Goal: Task Accomplishment & Management: Complete application form

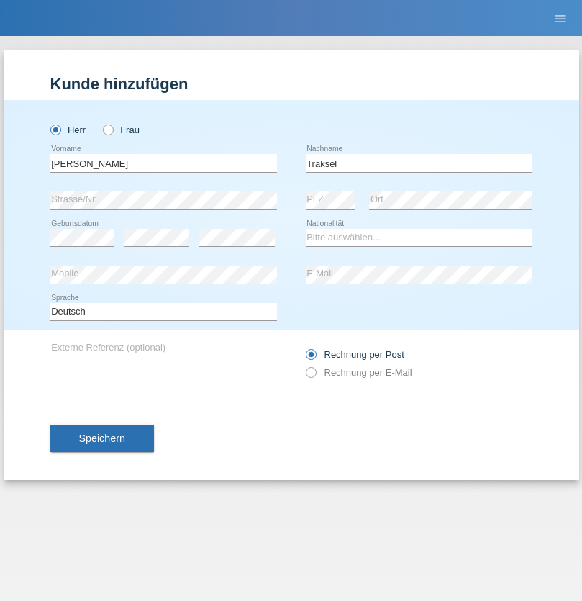
type input "Traksel"
select select "DE"
select select "C"
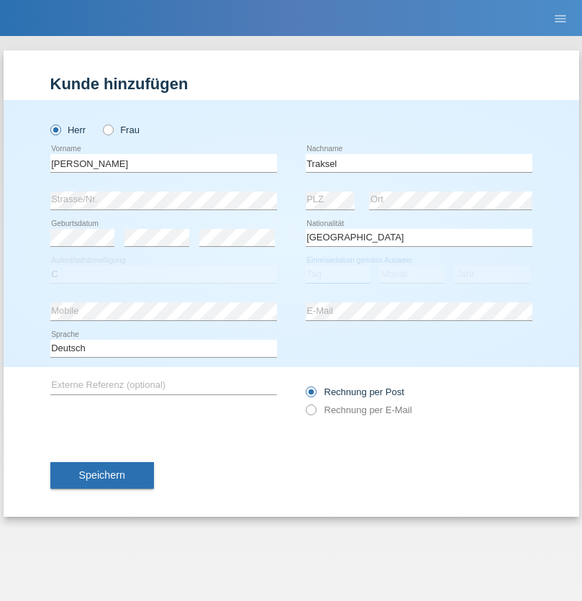
select select "01"
select select "07"
select select "2008"
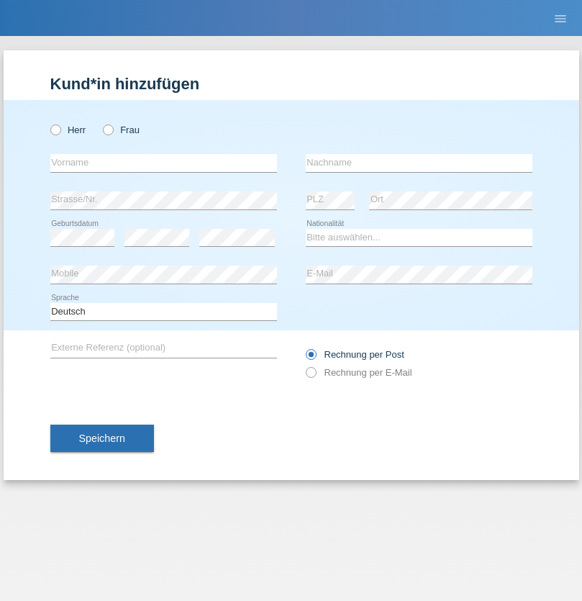
radio input "true"
click at [163, 163] on input "text" at bounding box center [163, 163] width 227 height 18
type input "[PERSON_NAME]"
click at [419, 163] on input "text" at bounding box center [419, 163] width 227 height 18
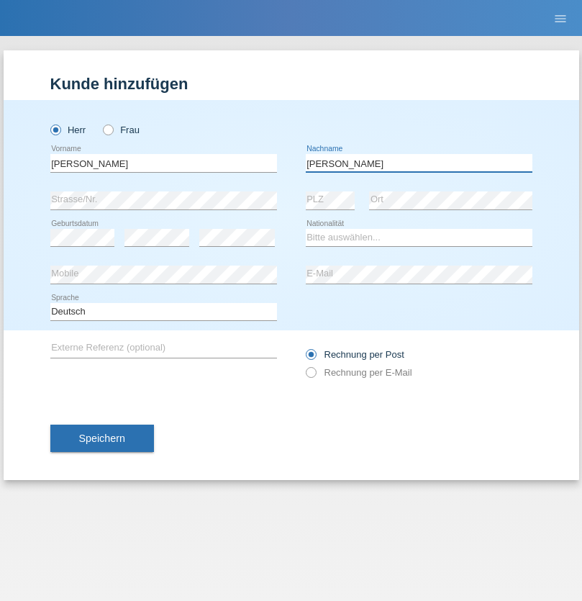
type input "[PERSON_NAME]"
select select "CH"
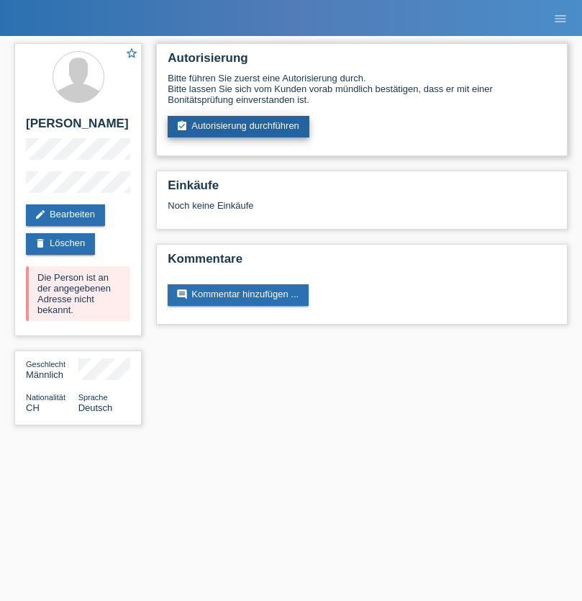
click at [239, 127] on link "assignment_turned_in Autorisierung durchführen" at bounding box center [239, 127] width 142 height 22
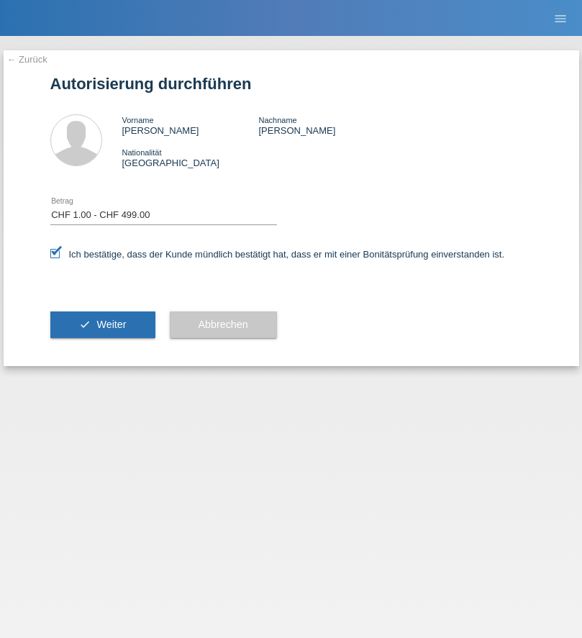
select select "1"
click at [102, 324] on span "Weiter" at bounding box center [110, 325] width 29 height 12
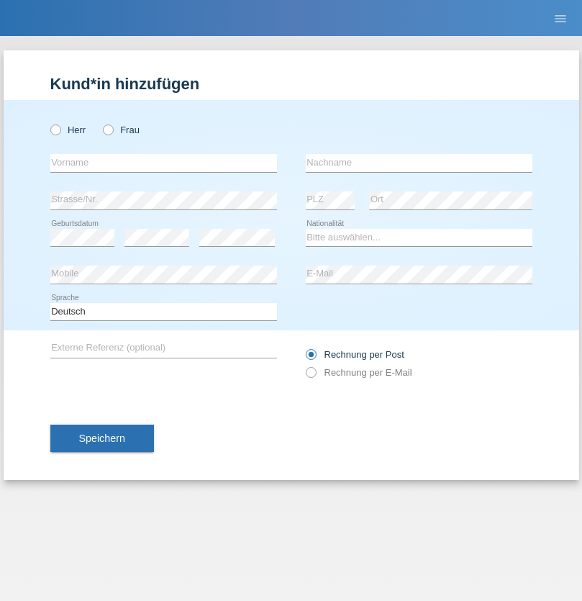
radio input "true"
click at [163, 163] on input "text" at bounding box center [163, 163] width 227 height 18
type input "Pavol"
click at [419, 163] on input "text" at bounding box center [419, 163] width 227 height 18
type input "Tomaga"
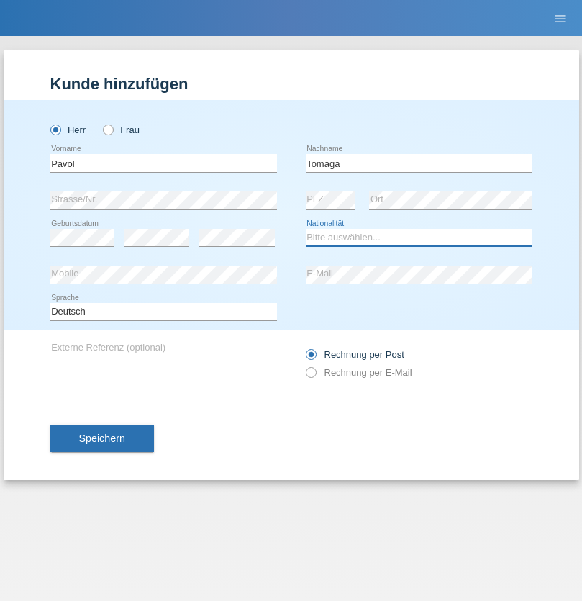
select select "SK"
select select "C"
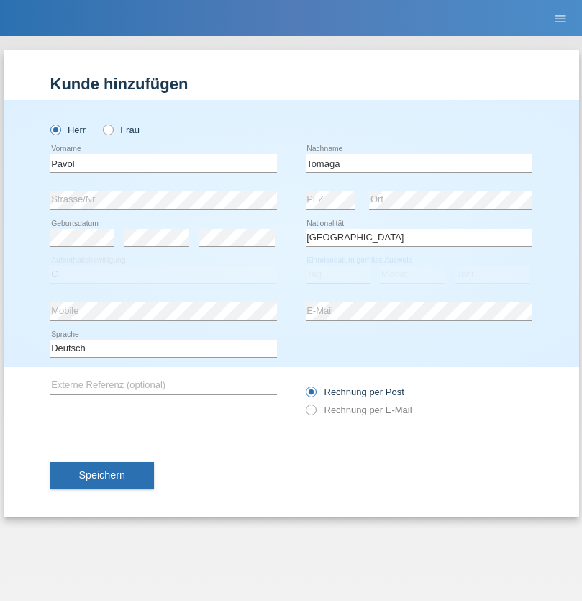
select select "27"
select select "04"
select select "1988"
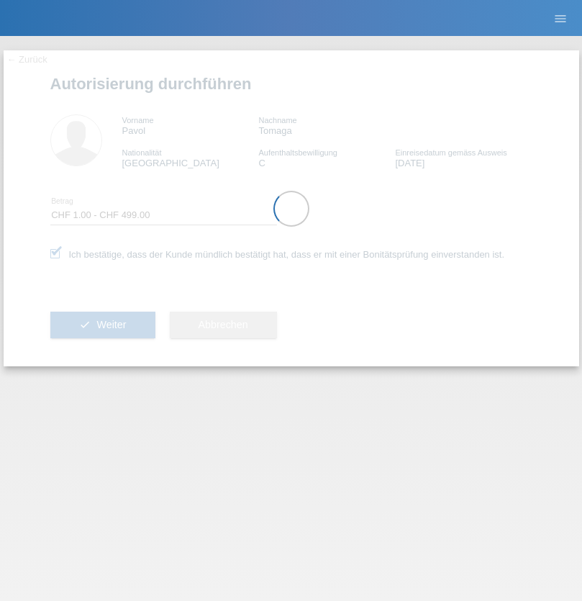
select select "1"
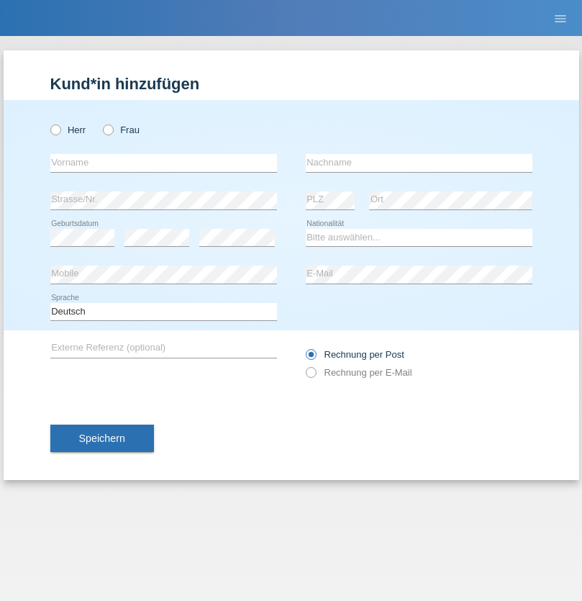
radio input "true"
click at [163, 163] on input "text" at bounding box center [163, 163] width 227 height 18
type input "Diego"
click at [419, 163] on input "text" at bounding box center [419, 163] width 227 height 18
type input "Patera"
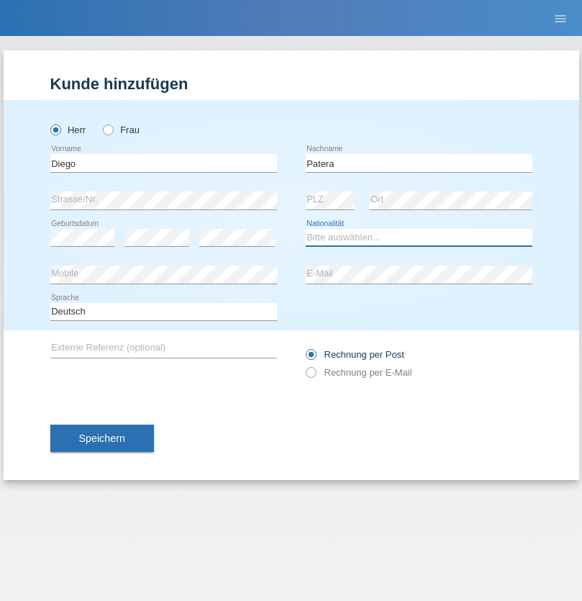
select select "CH"
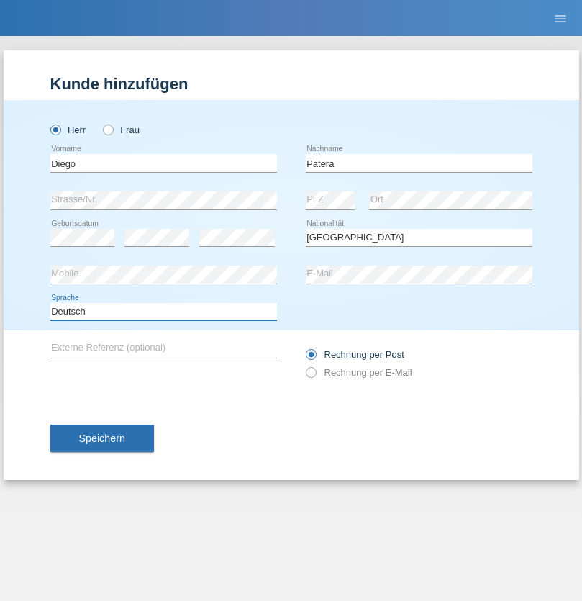
select select "en"
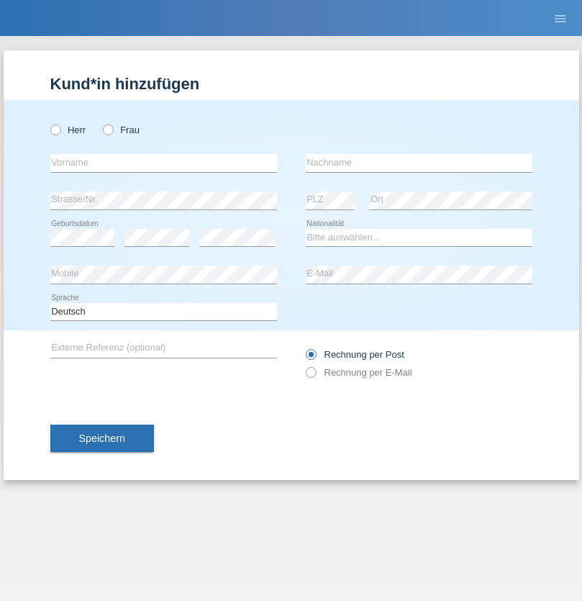
radio input "true"
click at [163, 163] on input "text" at bounding box center [163, 163] width 227 height 18
type input "Ketty"
click at [419, 163] on input "text" at bounding box center [419, 163] width 227 height 18
type input "Kalupnath"
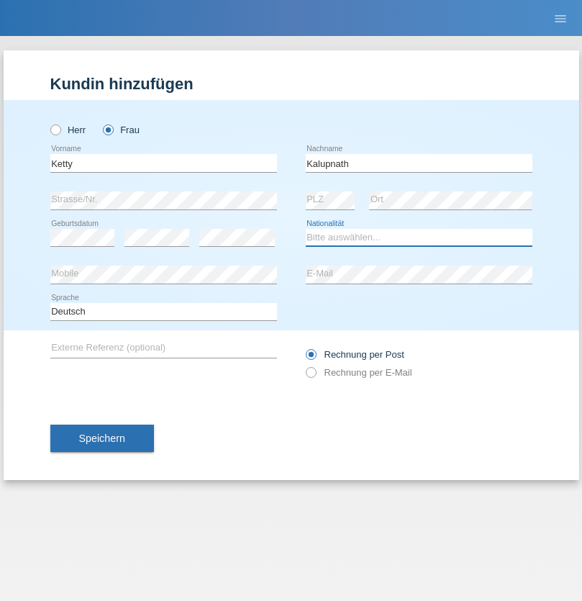
select select "CH"
radio input "true"
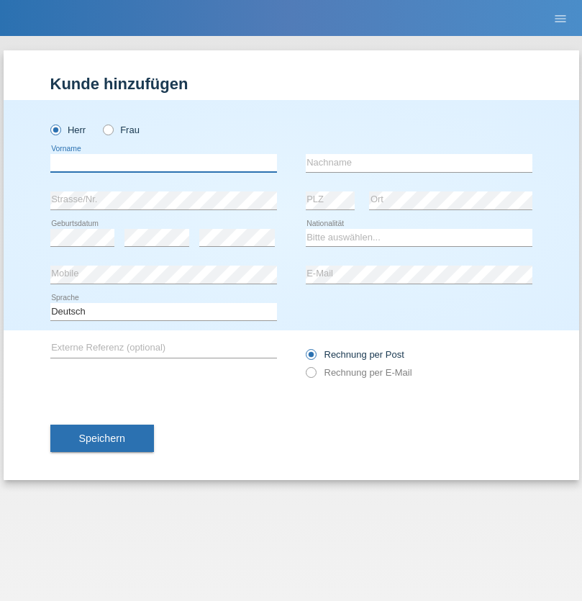
click at [163, 163] on input "text" at bounding box center [163, 163] width 227 height 18
type input "Franco"
click at [419, 163] on input "text" at bounding box center [419, 163] width 227 height 18
type input "Mucha"
select select "CH"
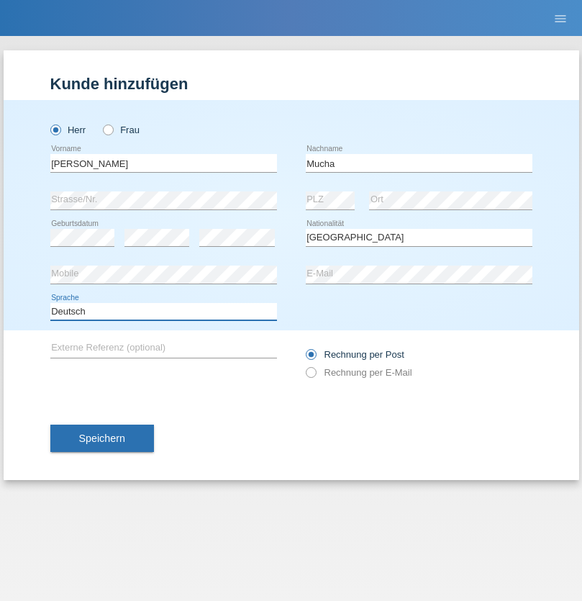
select select "en"
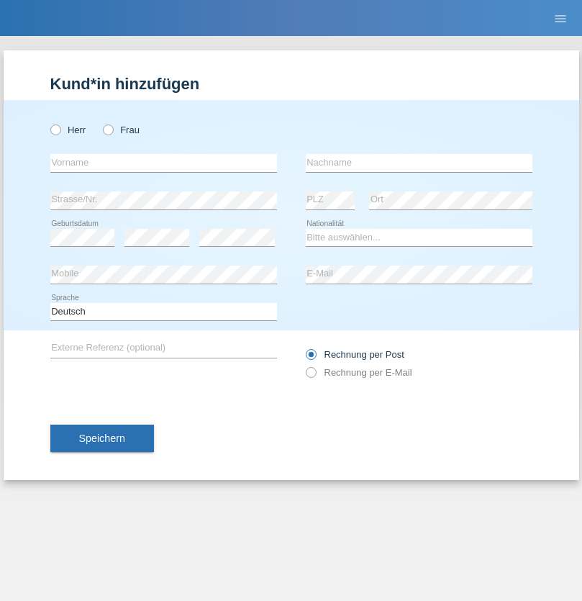
radio input "true"
click at [163, 163] on input "text" at bounding box center [163, 163] width 227 height 18
type input "Franziska"
click at [419, 163] on input "text" at bounding box center [419, 163] width 227 height 18
type input "Starke"
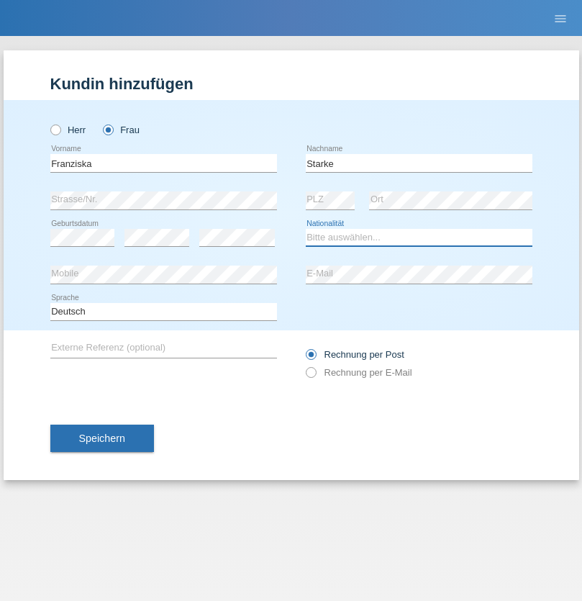
select select "DE"
select select "C"
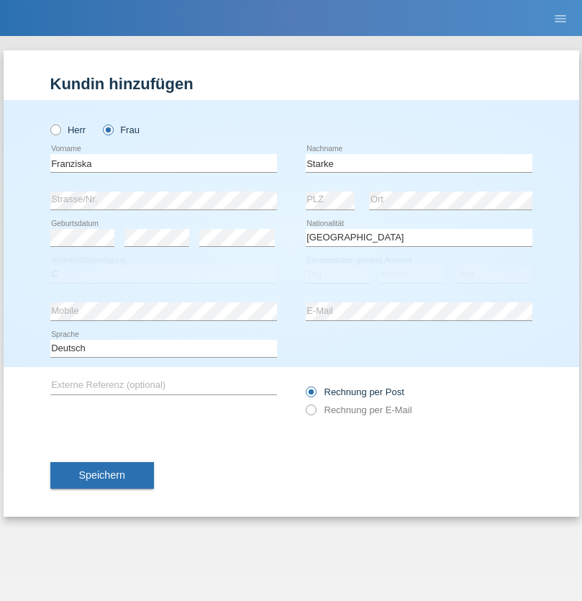
select select "01"
select select "03"
select select "1985"
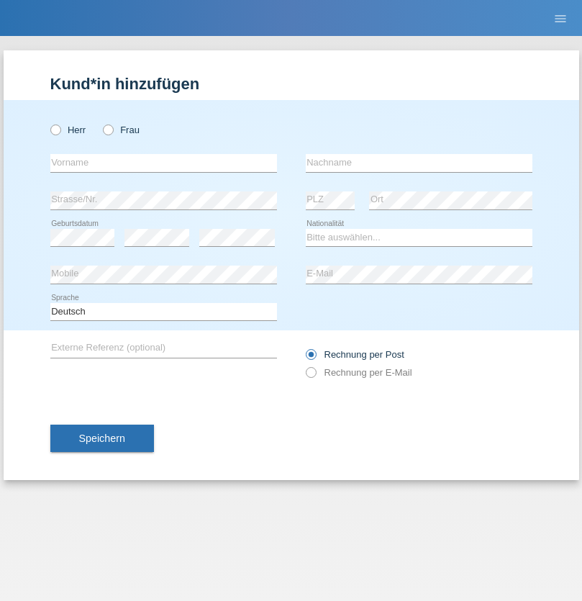
radio input "true"
click at [163, 163] on input "text" at bounding box center [163, 163] width 227 height 18
type input "[DEMOGRAPHIC_DATA]"
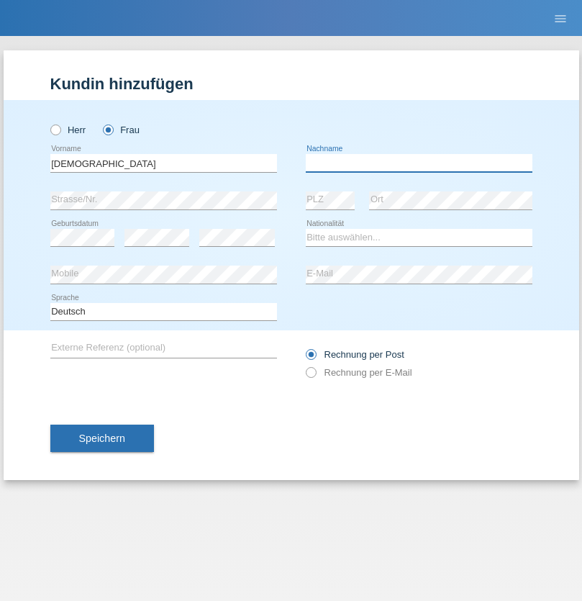
click at [419, 163] on input "text" at bounding box center [419, 163] width 227 height 18
type input "Cimbaljević"
select select "HR"
select select "C"
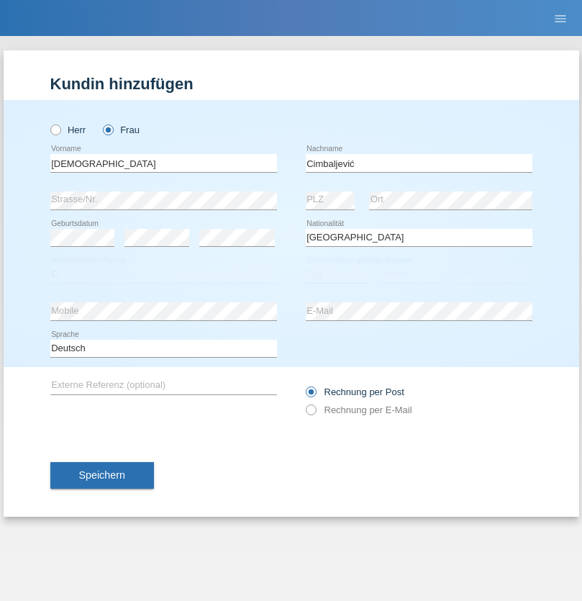
select select "12"
select select "08"
select select "2021"
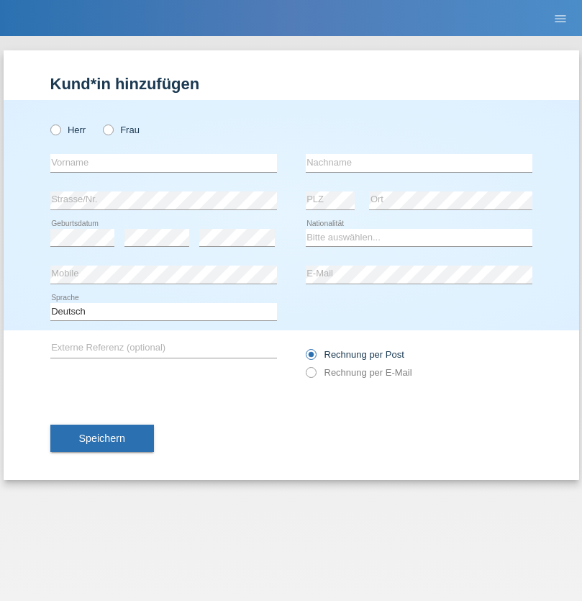
radio input "true"
click at [163, 163] on input "text" at bounding box center [163, 163] width 227 height 18
type input "Batsche"
click at [419, 163] on input "text" at bounding box center [419, 163] width 227 height 18
type input "Arifoska"
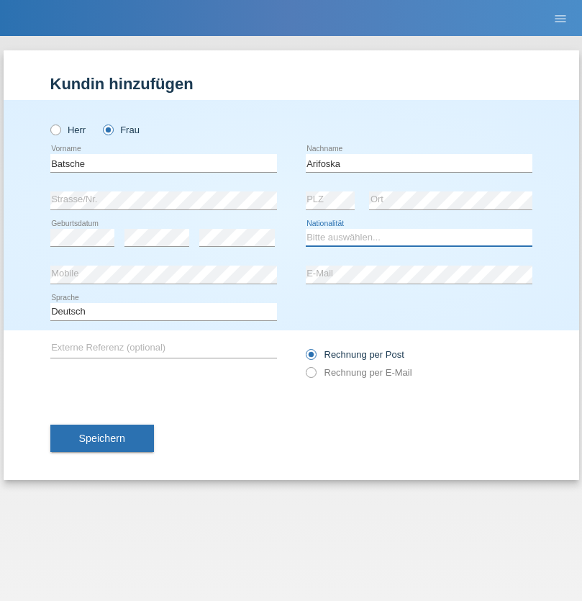
select select "CH"
radio input "true"
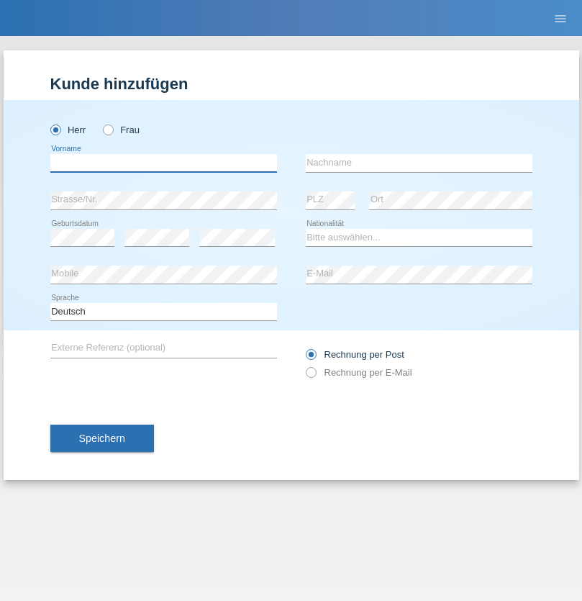
click at [163, 163] on input "text" at bounding box center [163, 163] width 227 height 18
type input "Emre"
click at [419, 163] on input "text" at bounding box center [419, 163] width 227 height 18
type input "Uzun"
select select "CH"
